Goal: Task Accomplishment & Management: Manage account settings

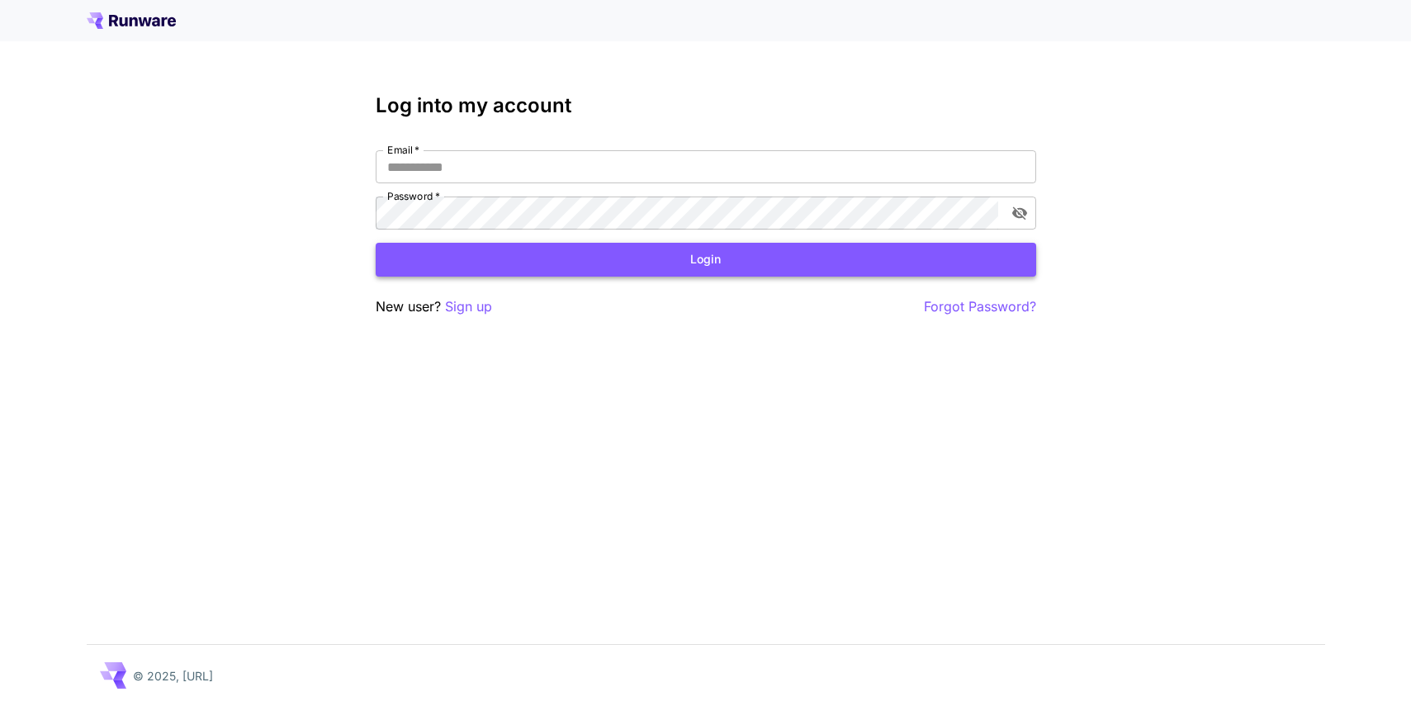
type input "**********"
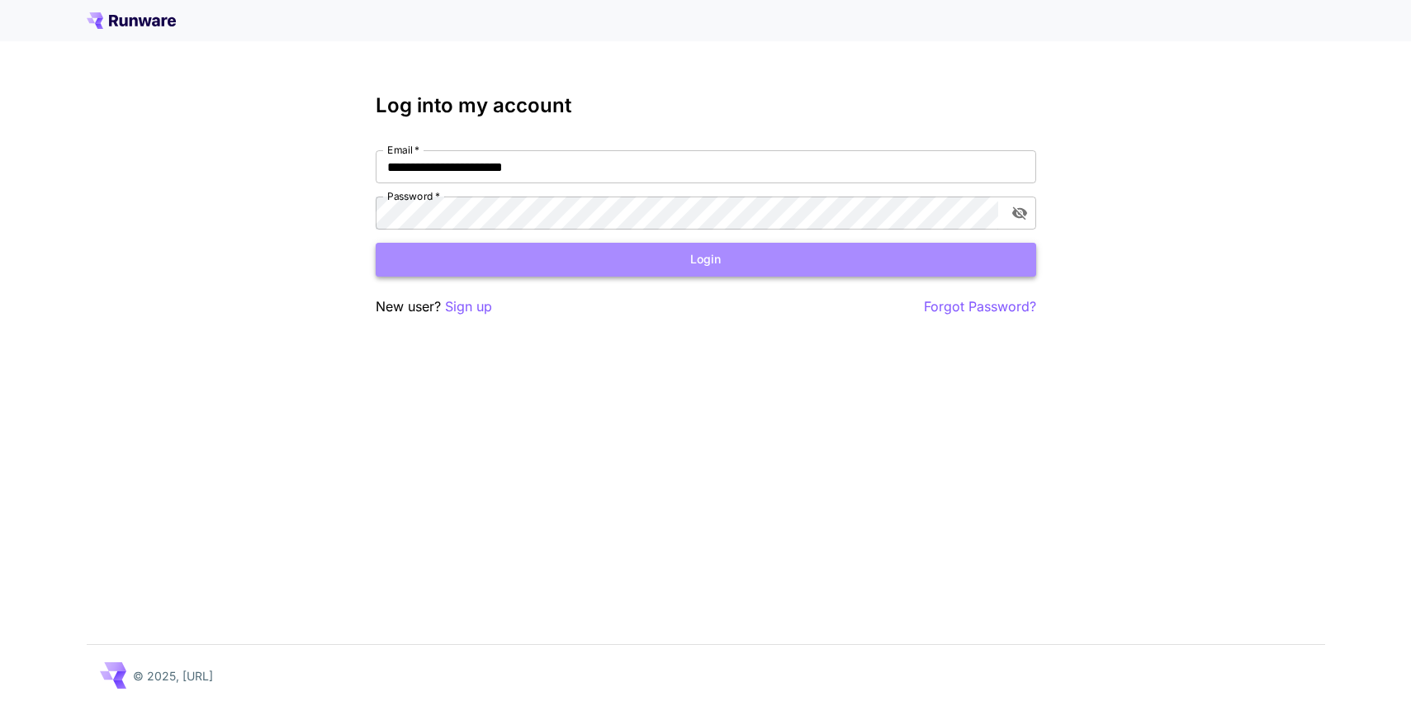
click at [688, 262] on button "Login" at bounding box center [706, 260] width 660 height 34
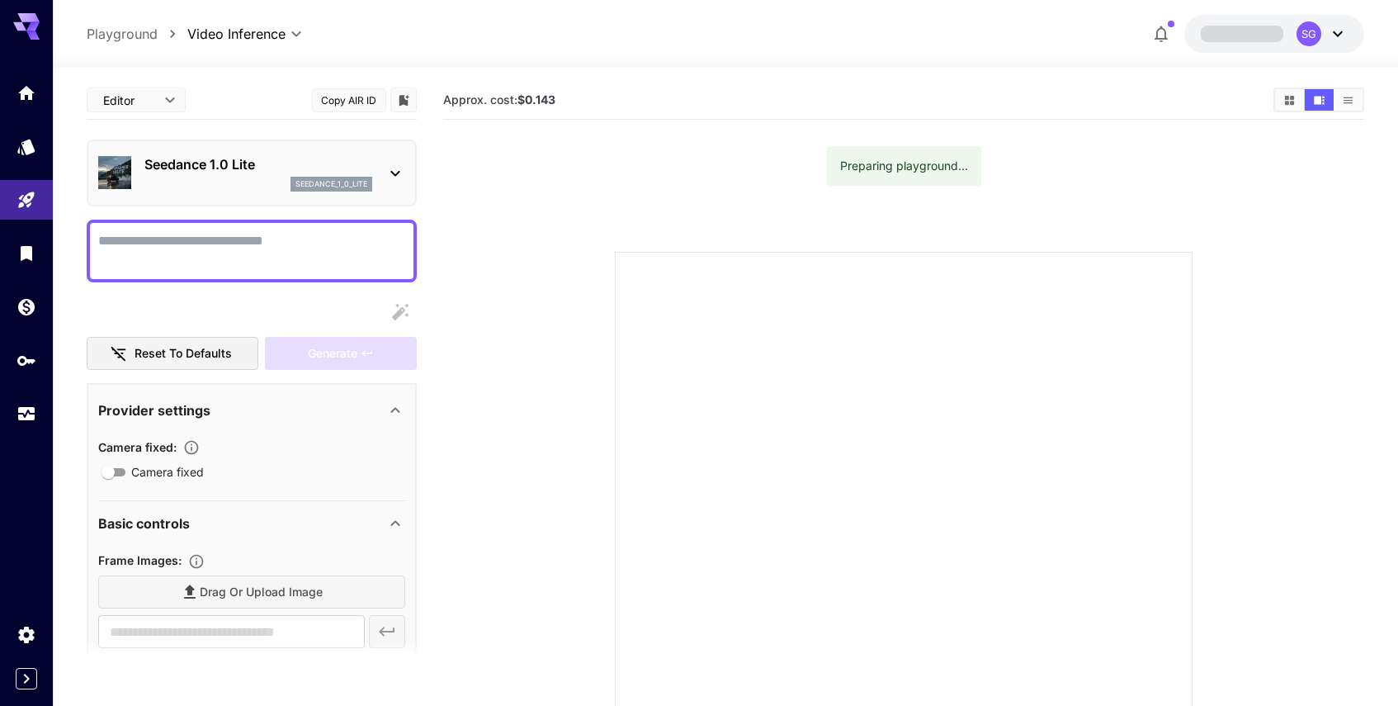
click at [1346, 35] on icon at bounding box center [1338, 34] width 20 height 20
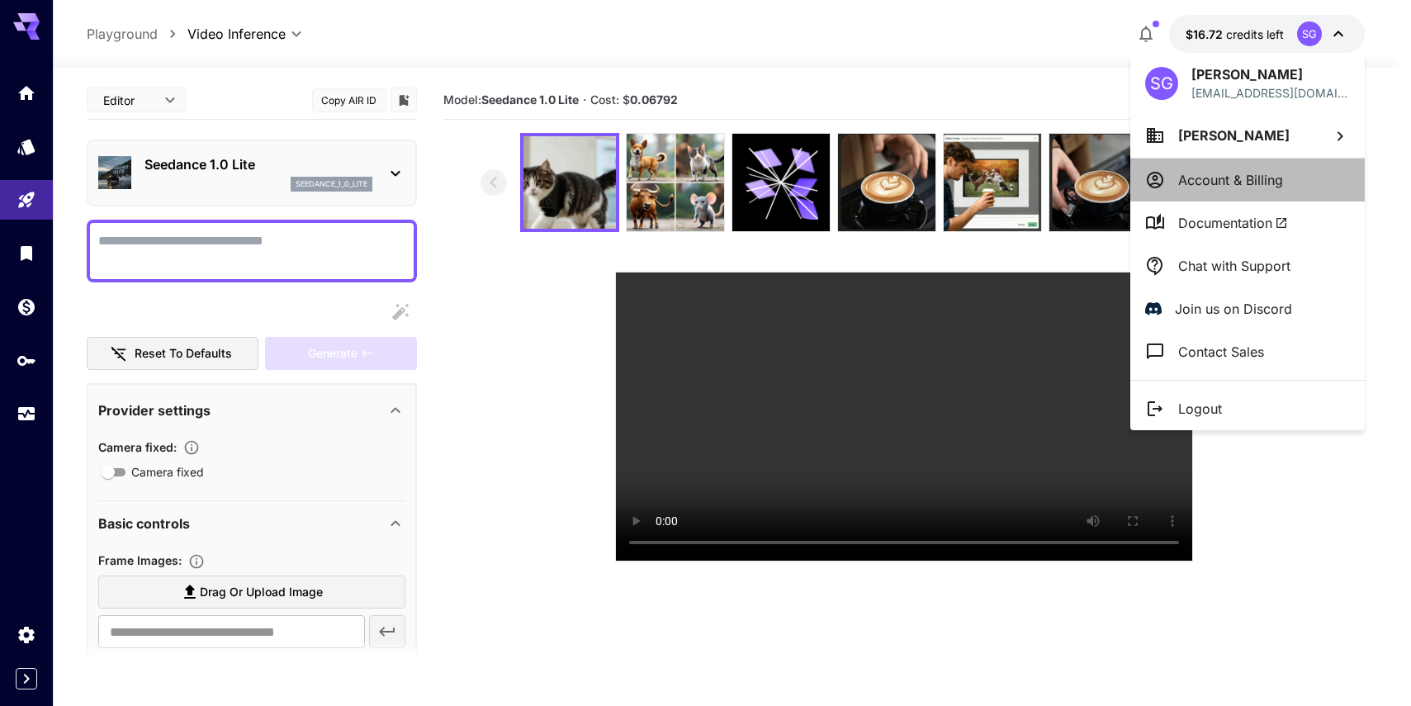
click at [1269, 193] on li "Account & Billing" at bounding box center [1247, 179] width 234 height 43
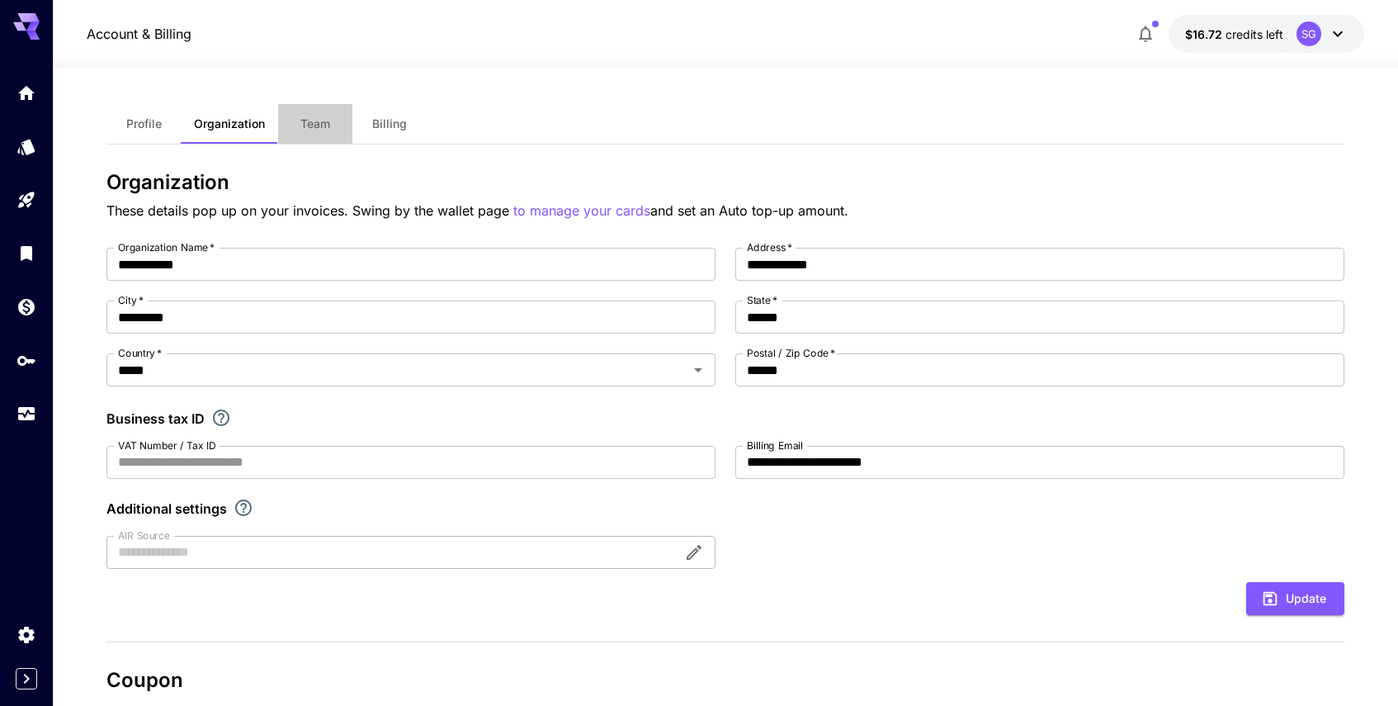
click at [305, 118] on span "Team" at bounding box center [315, 123] width 30 height 15
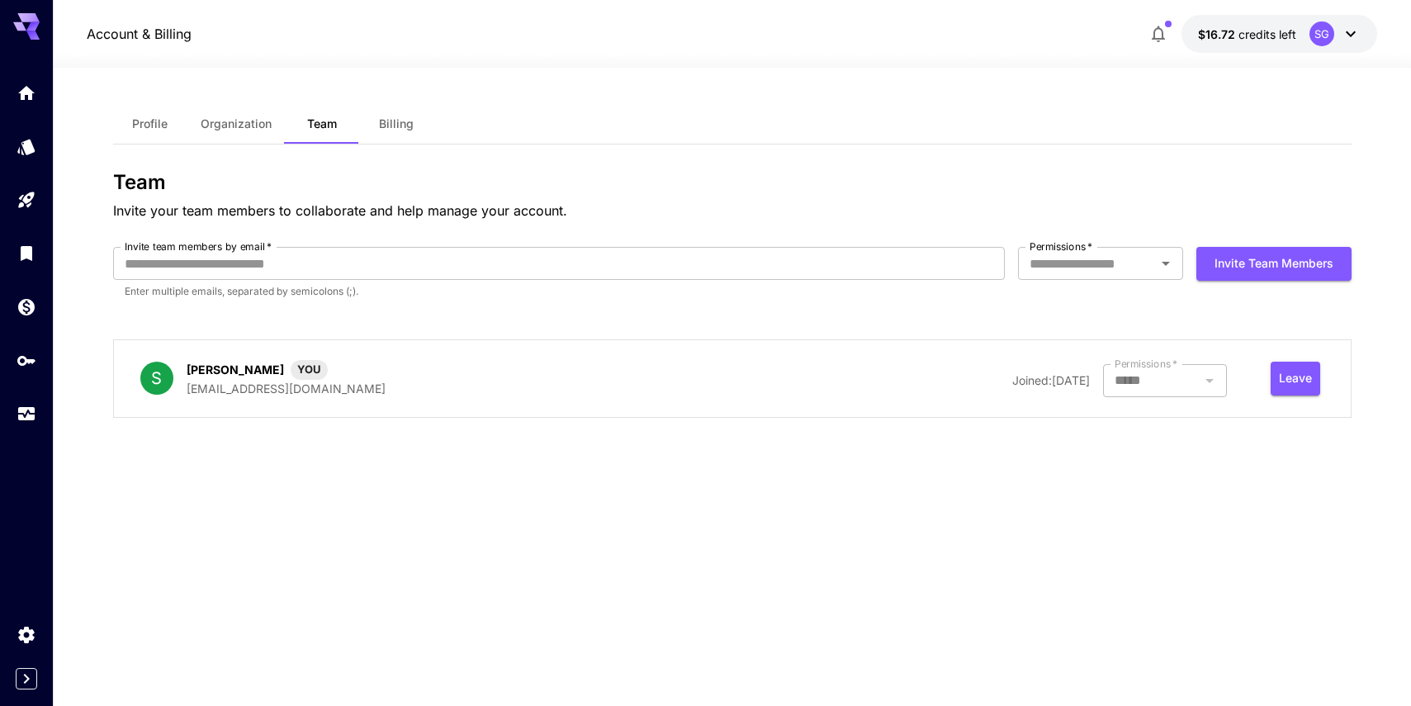
click at [1323, 29] on div "SG" at bounding box center [1321, 33] width 25 height 25
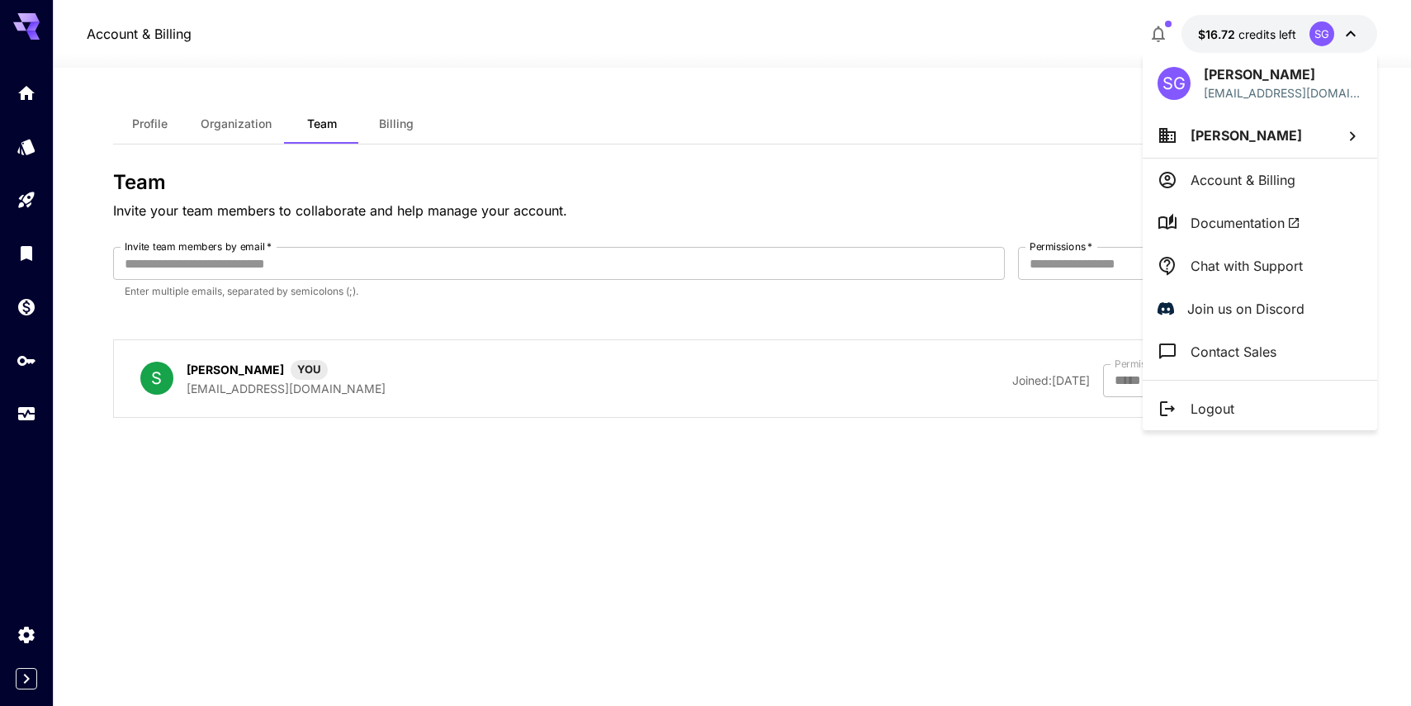
click at [21, 239] on div at bounding box center [705, 353] width 1411 height 706
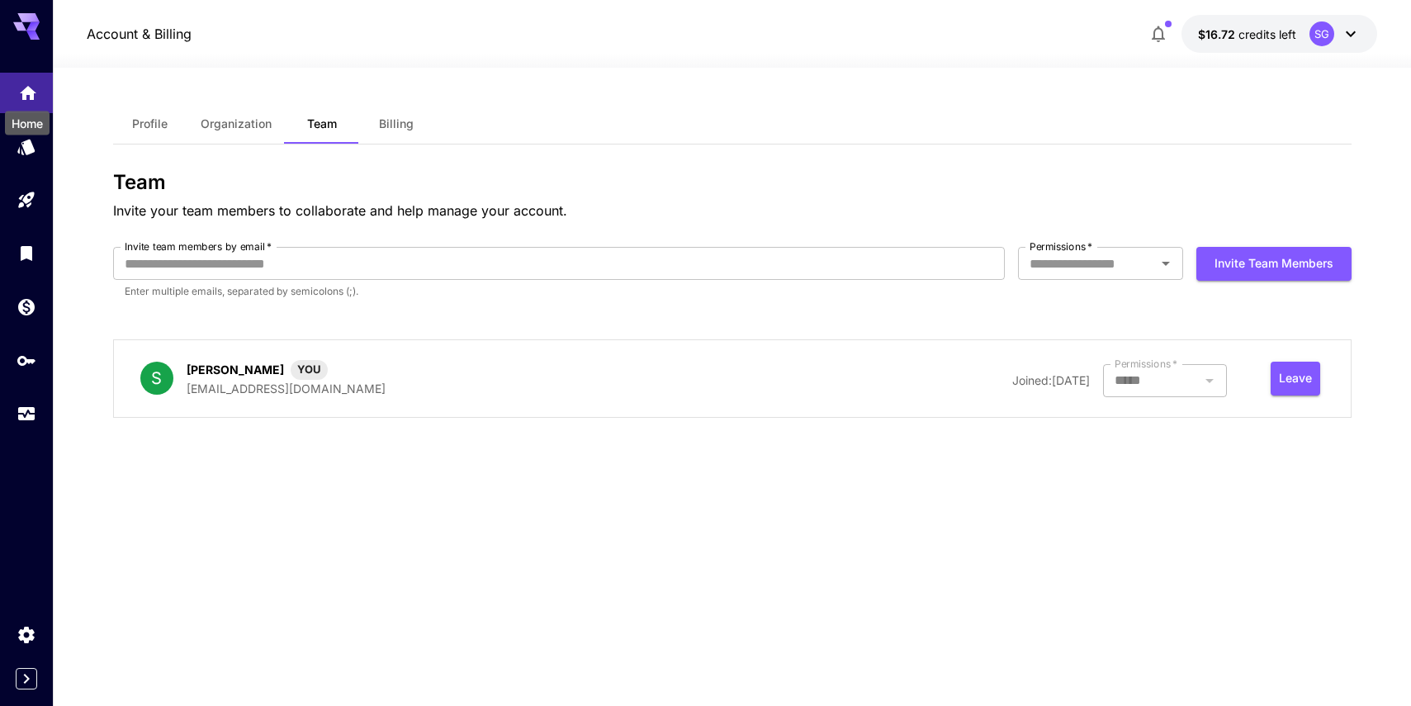
click at [32, 100] on div "Home" at bounding box center [27, 118] width 48 height 37
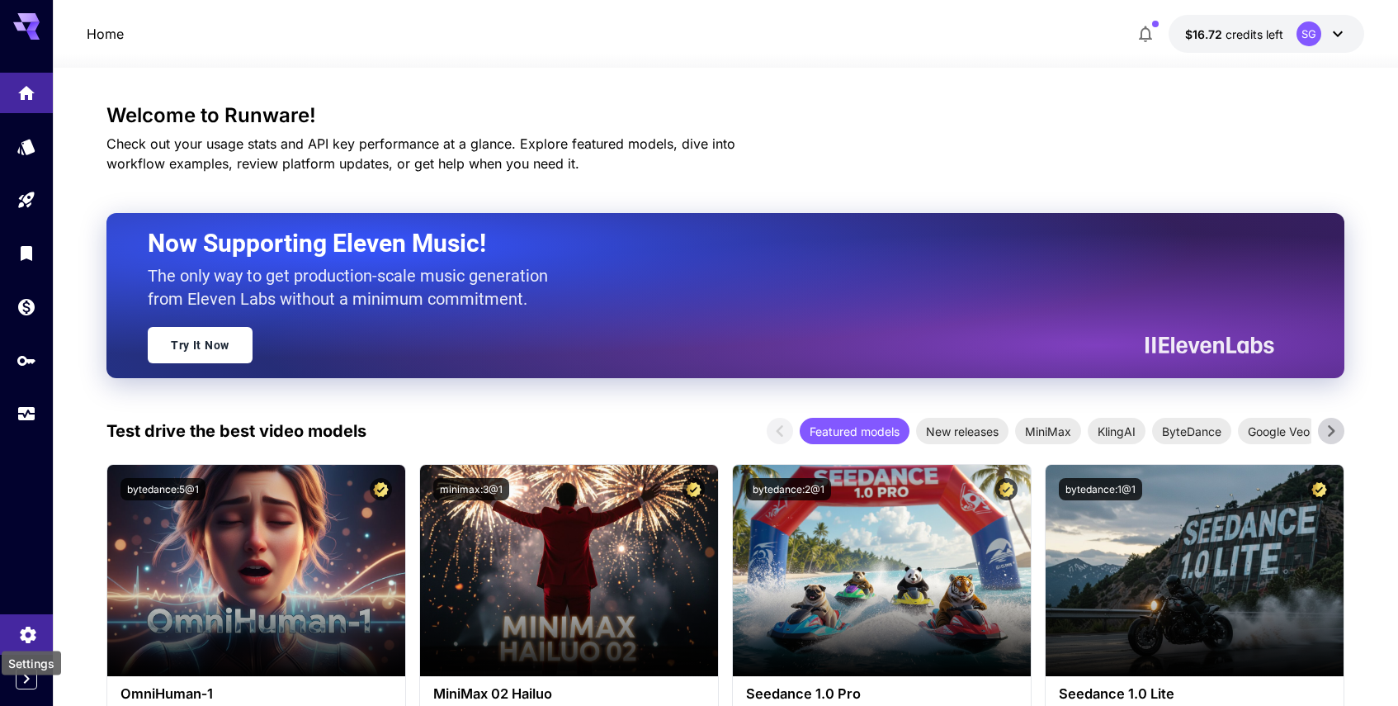
click at [36, 626] on icon "Settings" at bounding box center [28, 634] width 20 height 20
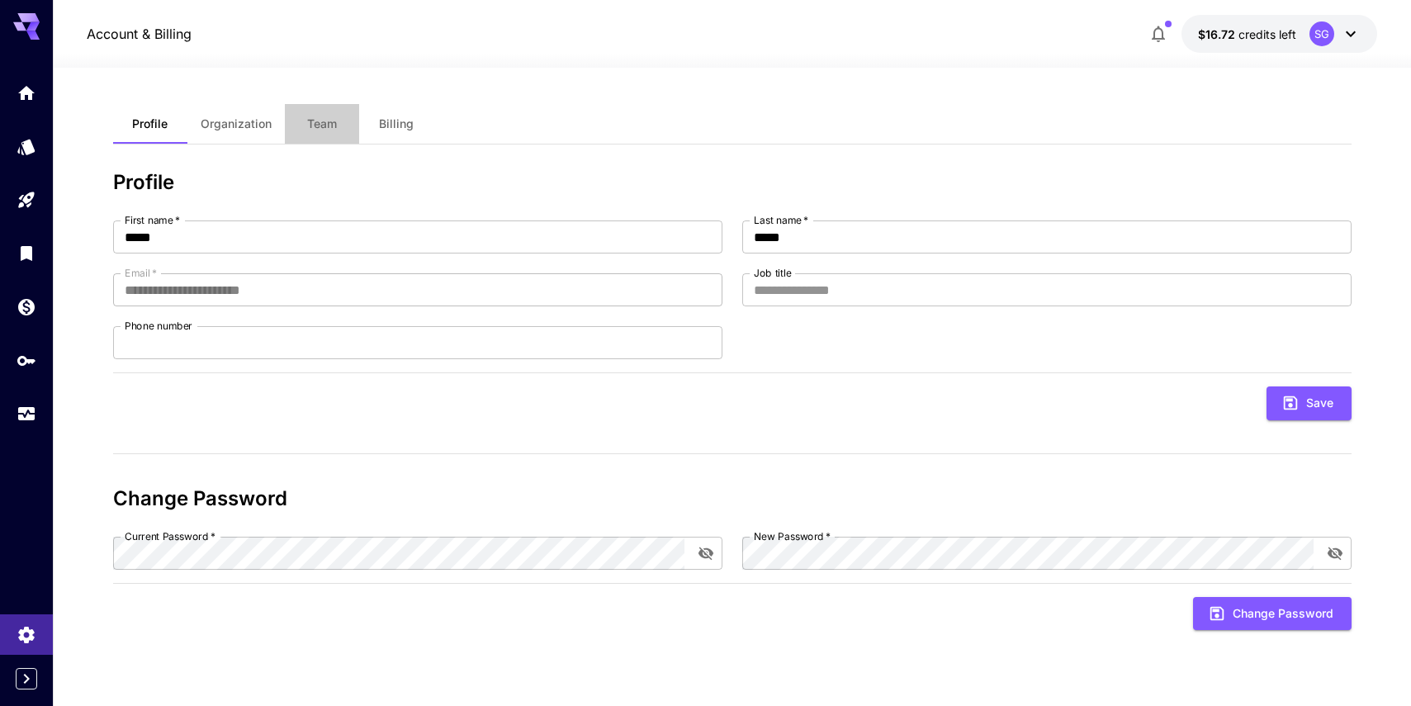
click at [325, 122] on span "Team" at bounding box center [322, 123] width 30 height 15
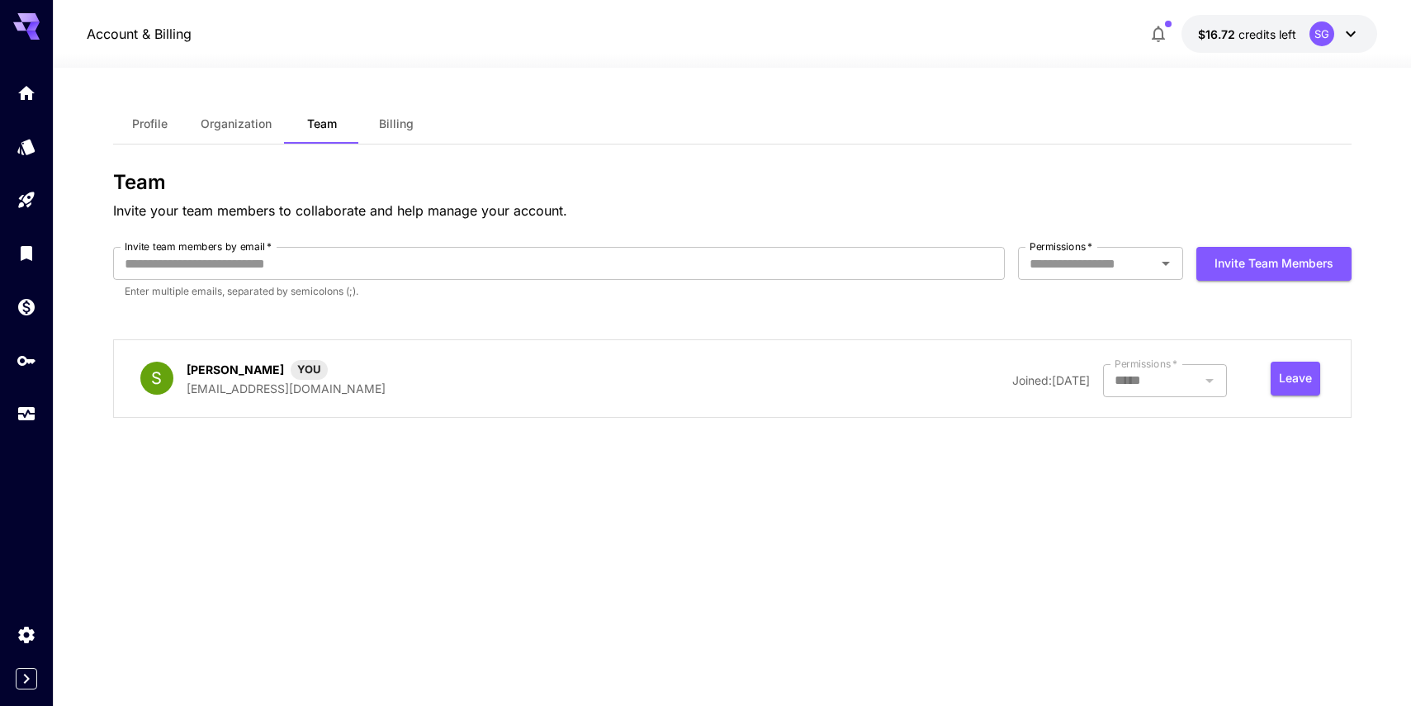
click at [403, 118] on span "Billing" at bounding box center [396, 123] width 35 height 15
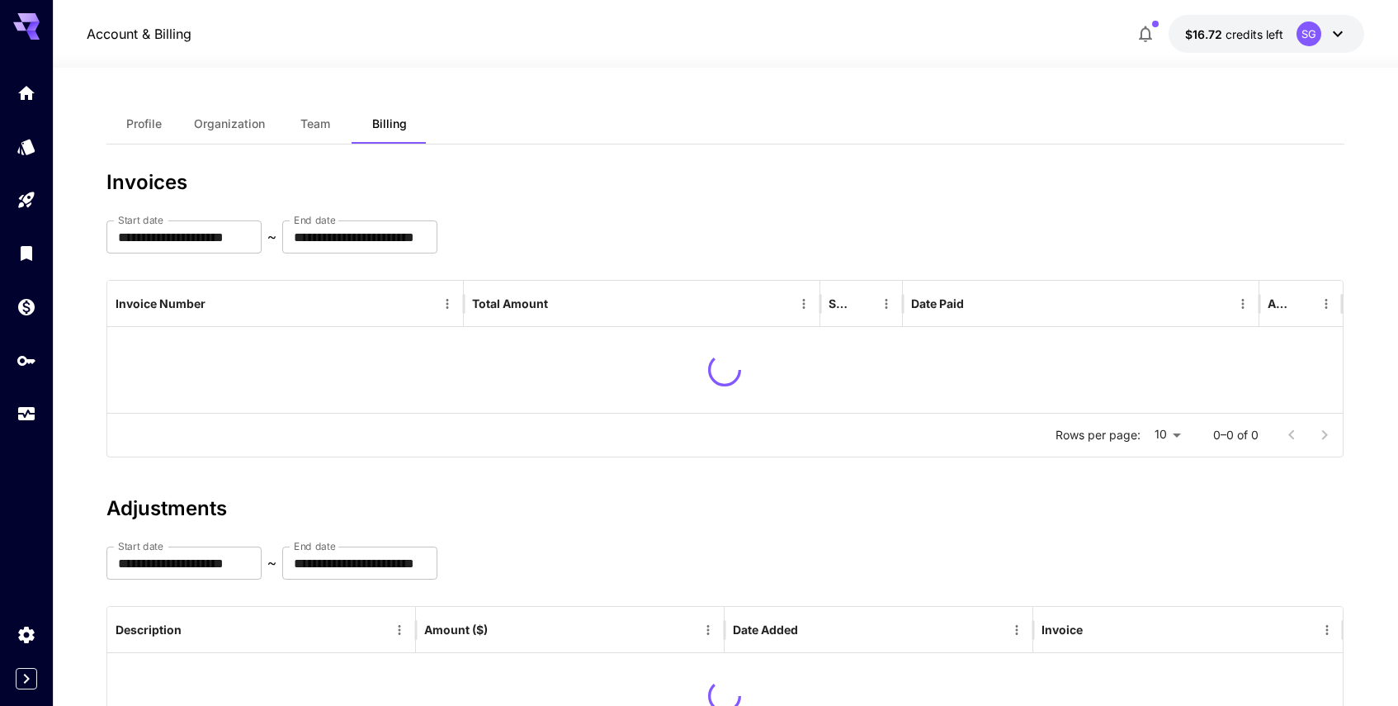
click at [234, 140] on button "Organization" at bounding box center [229, 124] width 97 height 40
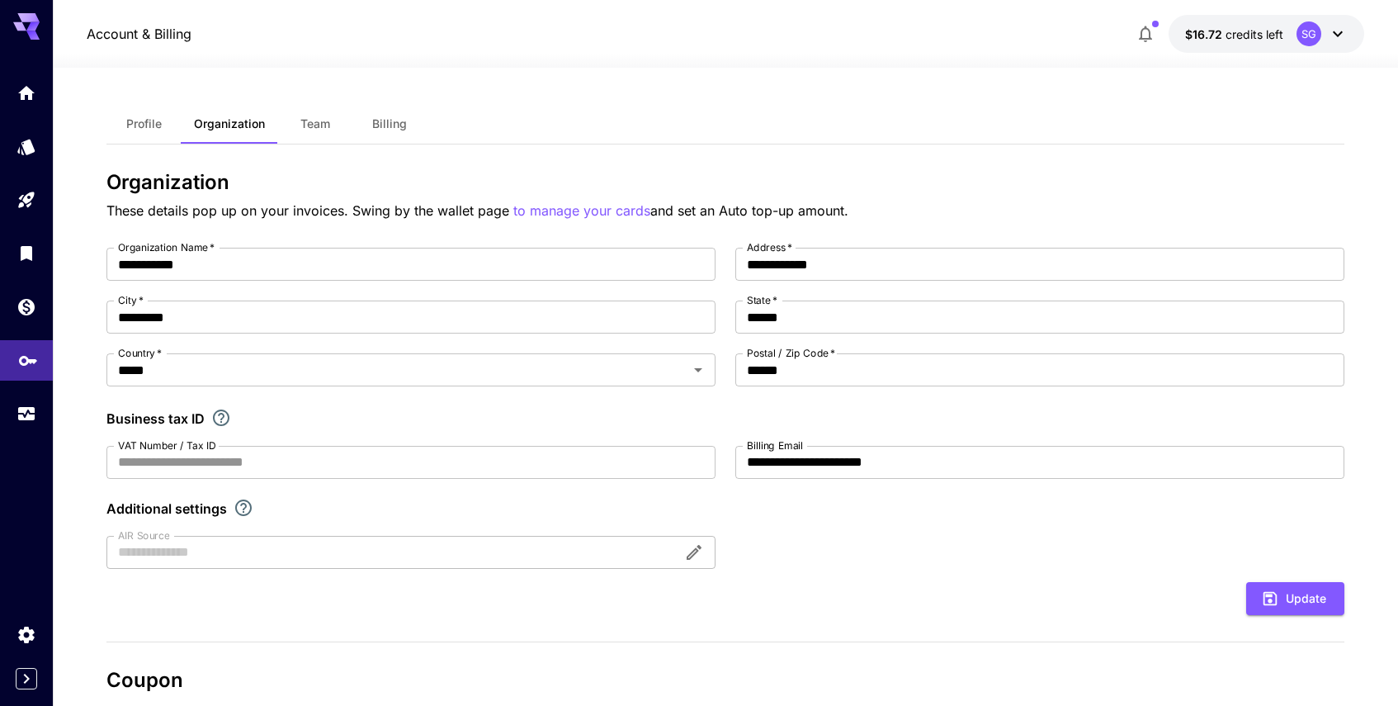
click at [29, 361] on icon "API Keys" at bounding box center [28, 356] width 20 height 20
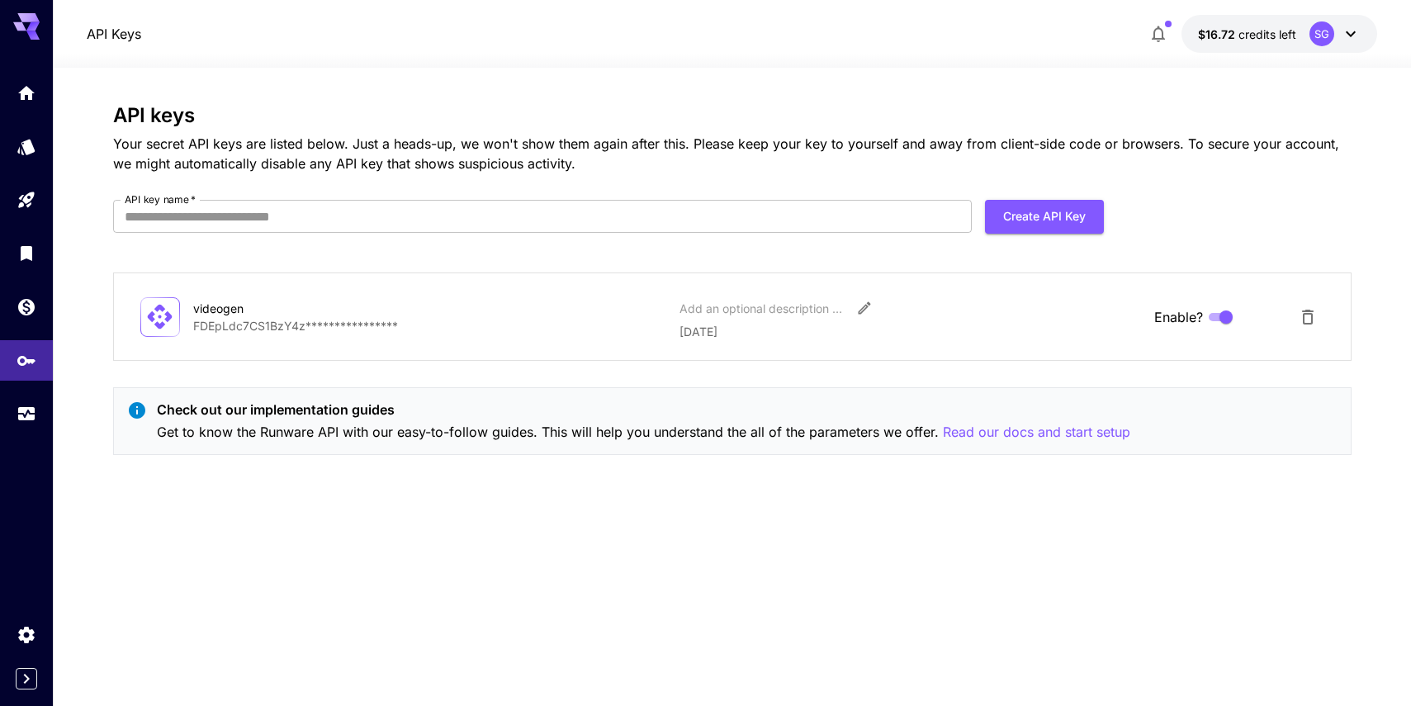
click at [368, 321] on p "**********" at bounding box center [430, 325] width 474 height 17
click at [362, 324] on p "**********" at bounding box center [430, 325] width 474 height 17
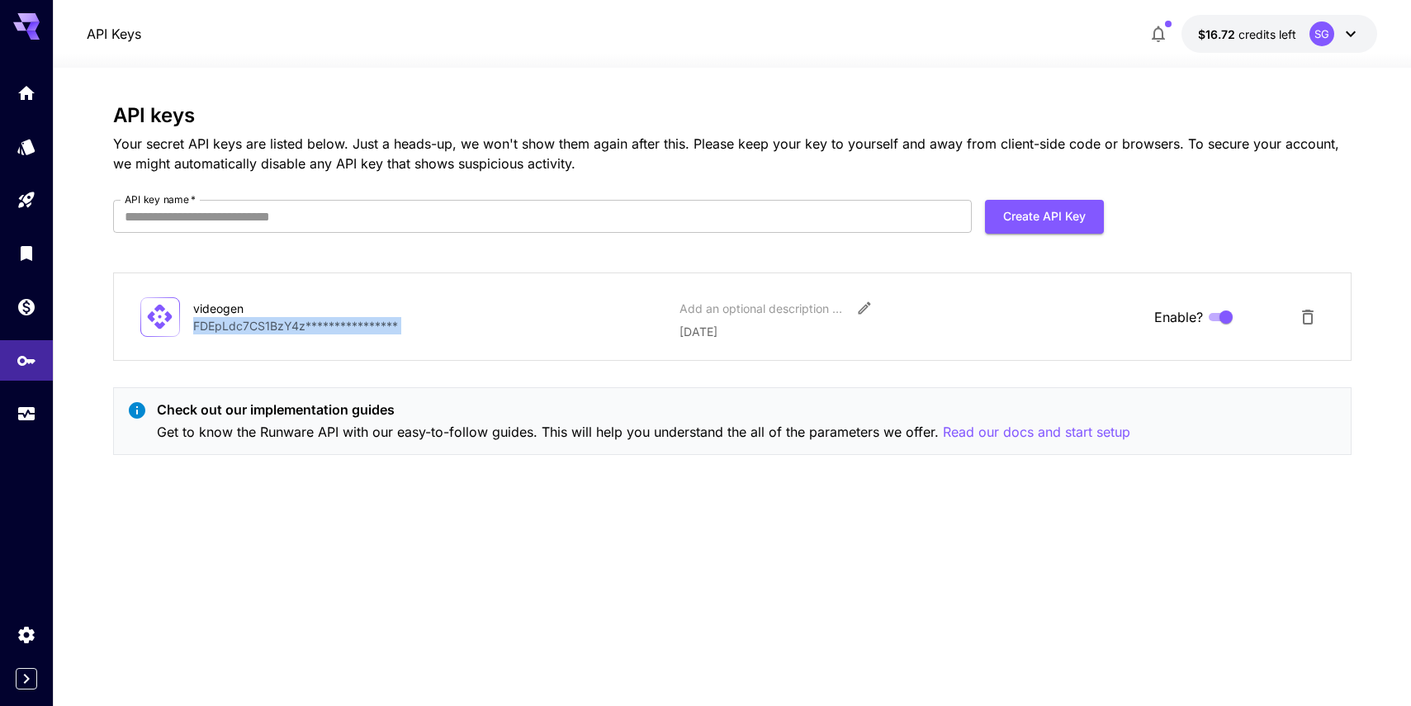
click at [854, 310] on button "Edit" at bounding box center [864, 308] width 30 height 30
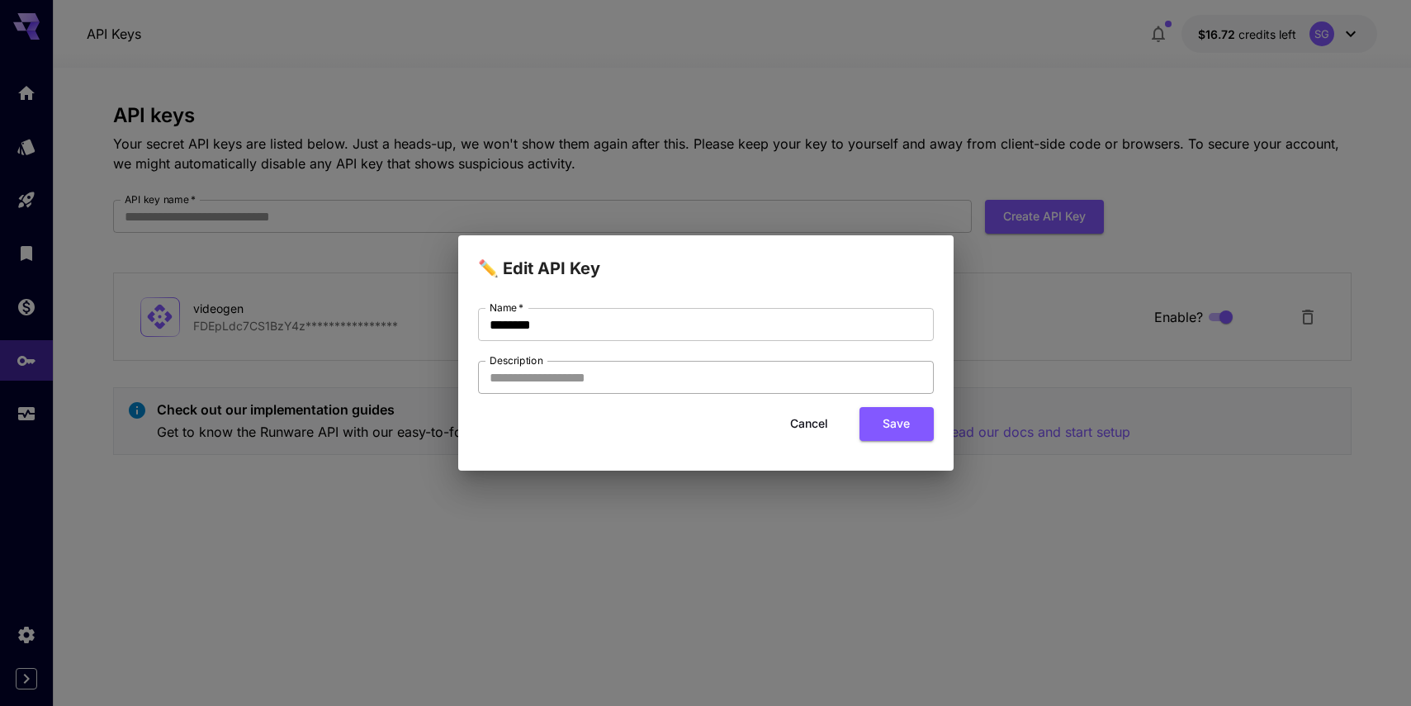
click at [674, 381] on input "Description" at bounding box center [706, 377] width 456 height 33
click at [825, 426] on button "Cancel" at bounding box center [809, 424] width 74 height 34
